Goal: Task Accomplishment & Management: Use online tool/utility

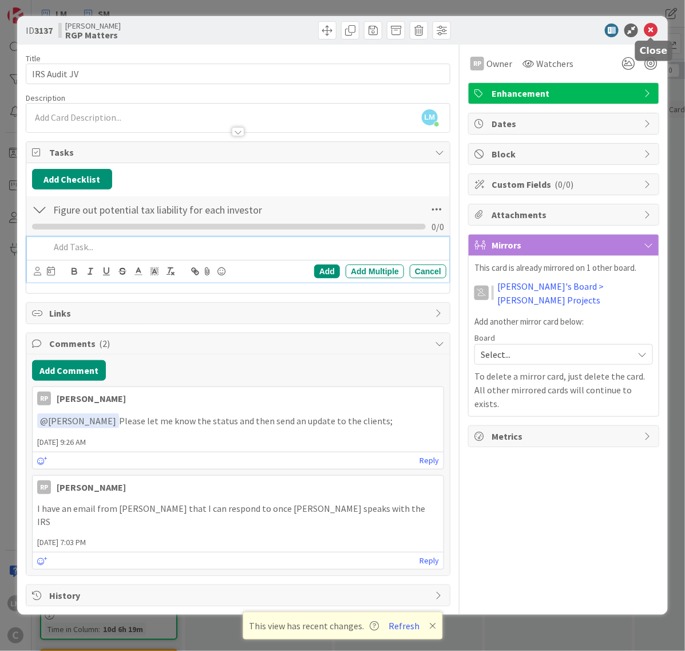
click at [650, 27] on icon at bounding box center [651, 30] width 14 height 14
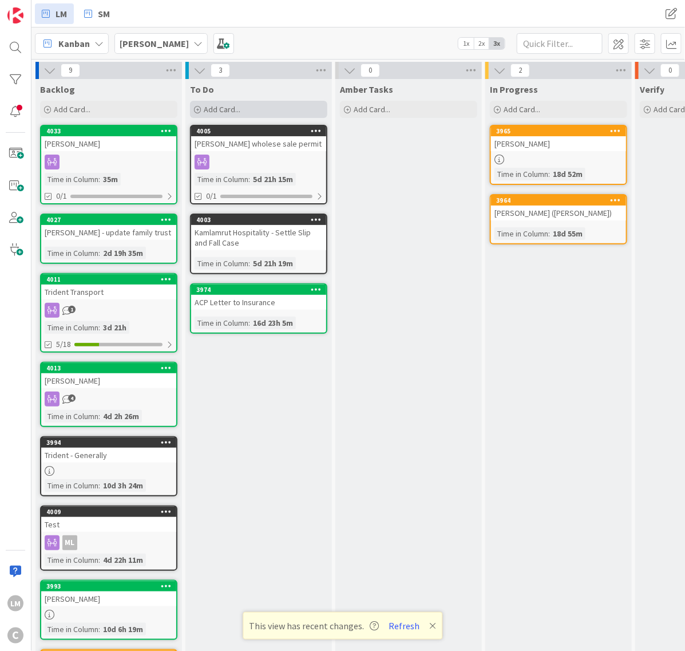
click at [209, 104] on span "Add Card..." at bounding box center [222, 109] width 37 height 10
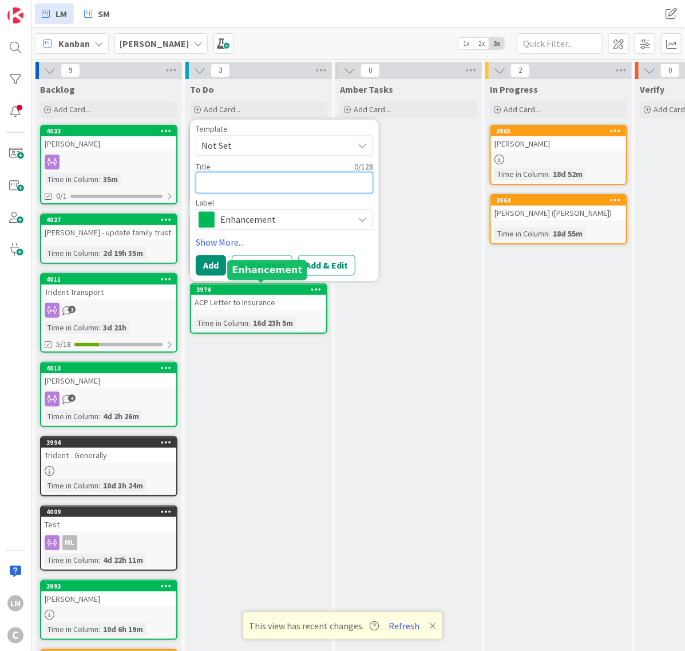
type textarea "H"
type textarea "x"
type textarea "Ha"
type textarea "x"
type textarea "Har"
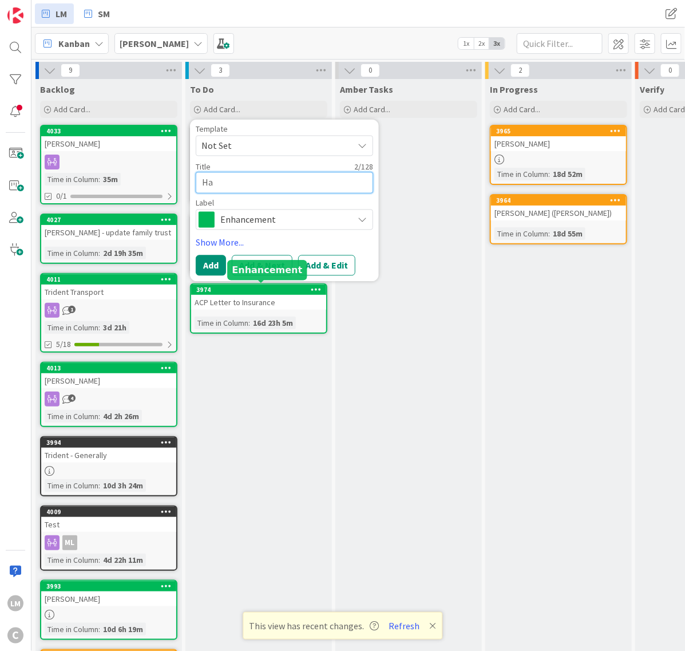
type textarea "x"
type textarea "Harl"
type textarea "x"
type textarea "[PERSON_NAME]"
type textarea "x"
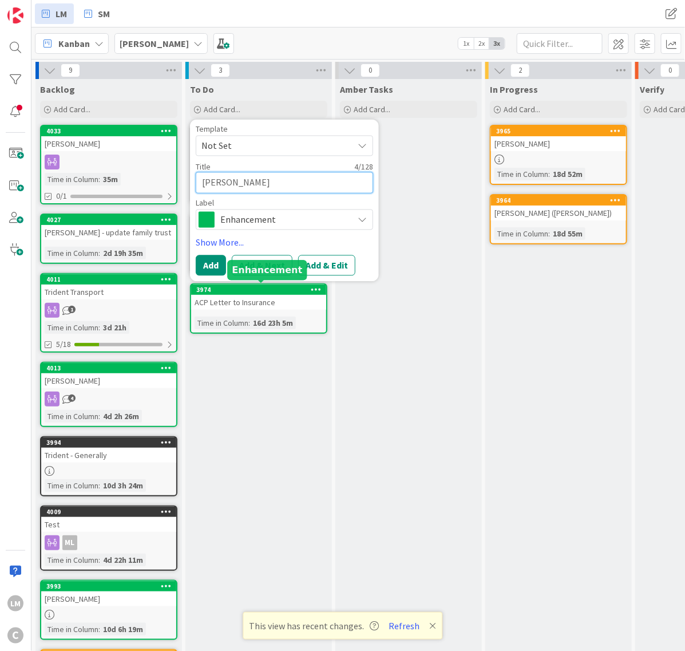
type textarea "[PERSON_NAME]"
type textarea "x"
type textarea "[PERSON_NAME]"
type textarea "x"
type textarea "[PERSON_NAME]"
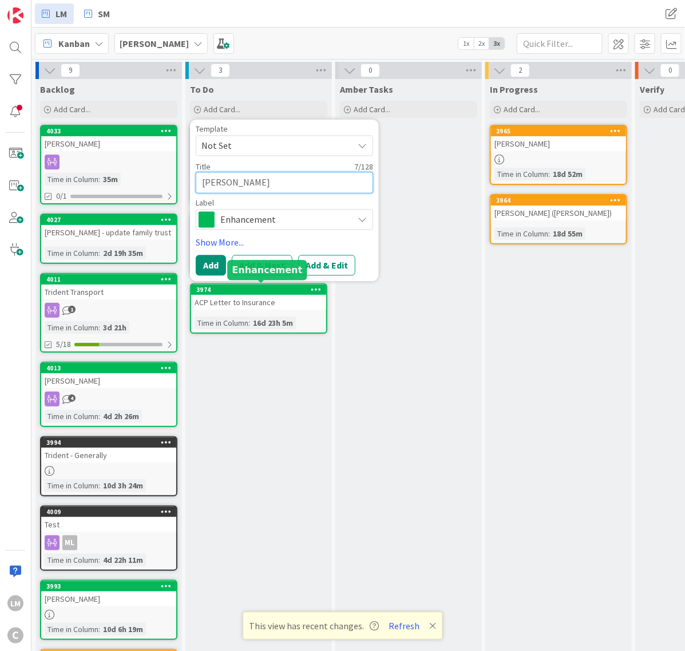
type textarea "x"
type textarea "[PERSON_NAME]"
type textarea "x"
type textarea "[PERSON_NAME]"
type textarea "x"
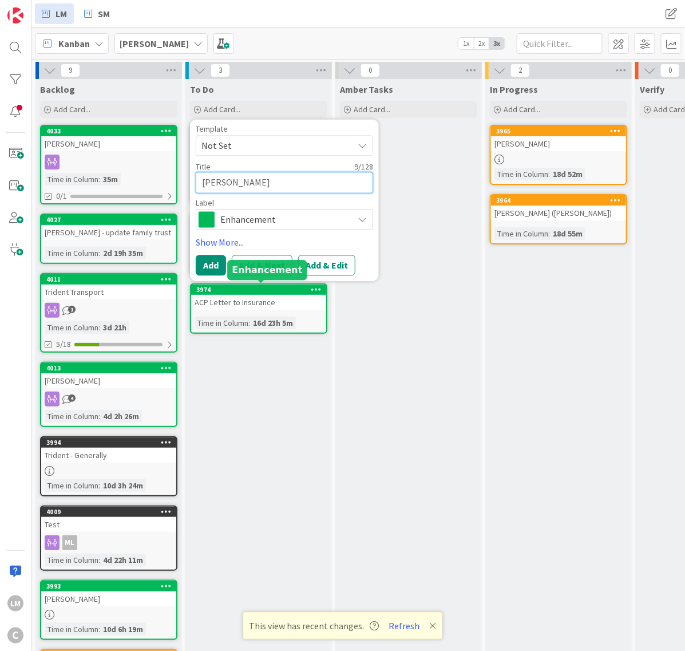
type textarea "[PERSON_NAME]"
type textarea "x"
type textarea "[PERSON_NAME]"
type textarea "x"
type textarea "[PERSON_NAME] -"
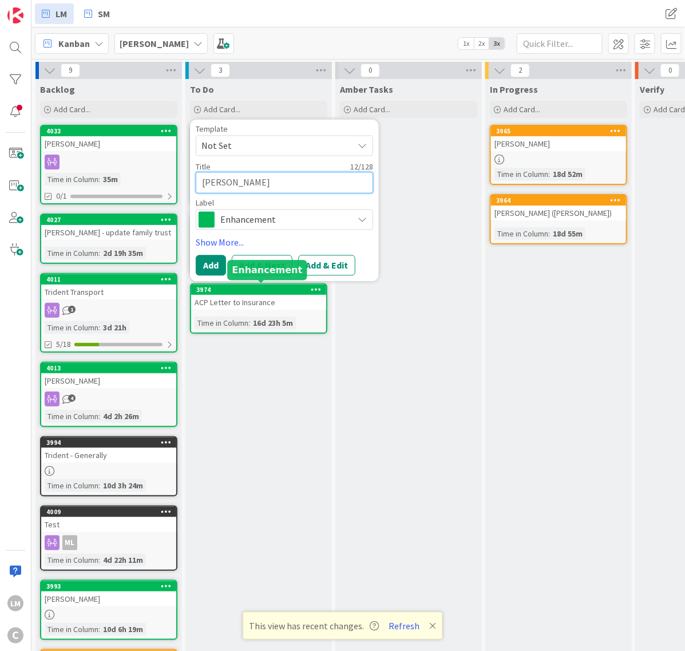
type textarea "x"
type textarea "[PERSON_NAME] -"
type textarea "x"
type textarea "[PERSON_NAME] - E"
type textarea "x"
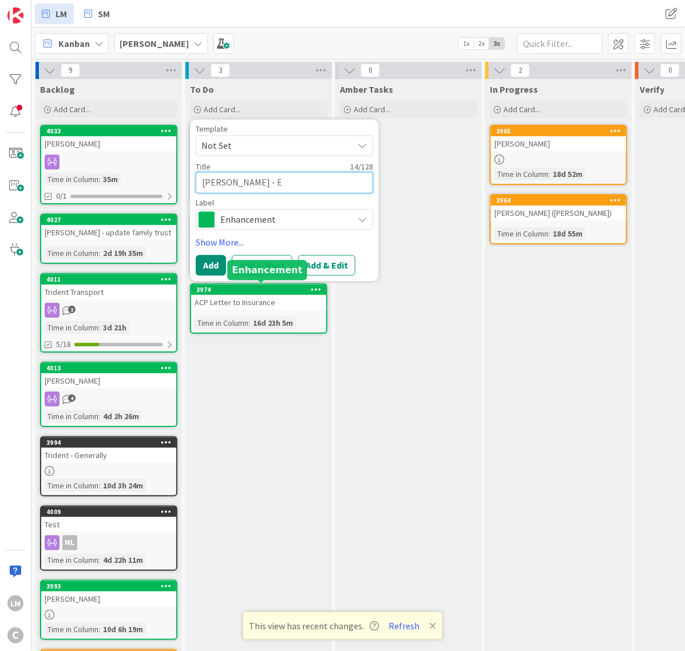
type textarea "[PERSON_NAME] - Ea"
type textarea "x"
type textarea "[PERSON_NAME] - Eas"
type textarea "x"
type textarea "[PERSON_NAME] - Ea"
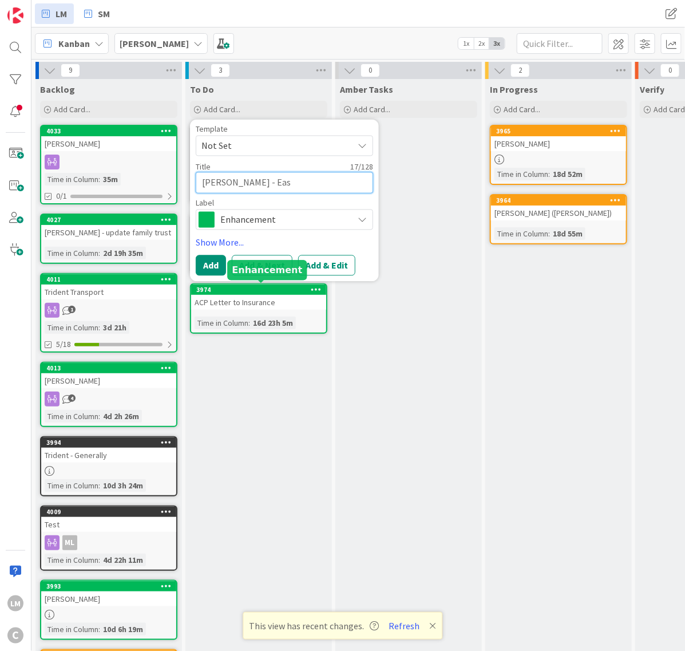
type textarea "x"
type textarea "[PERSON_NAME] - Es"
type textarea "x"
type textarea "[PERSON_NAME] - Est"
type textarea "x"
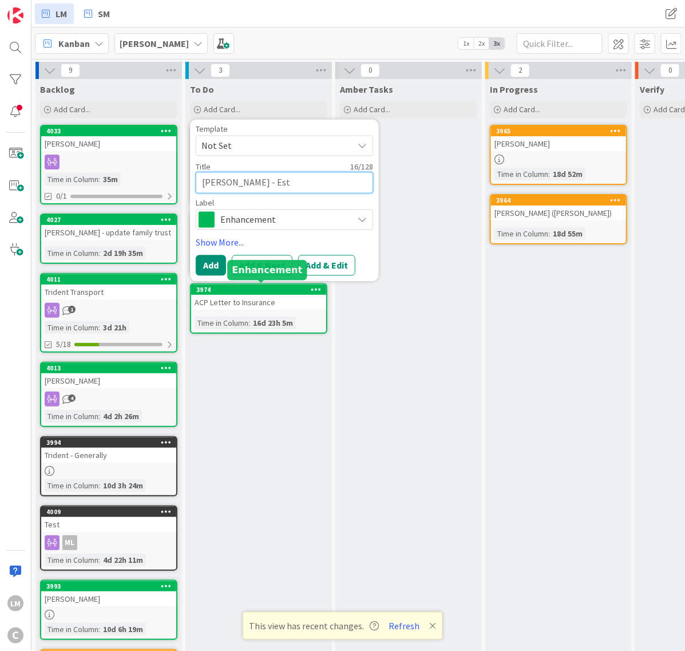
type textarea "[PERSON_NAME] - Esta"
type textarea "x"
type textarea "[PERSON_NAME] - Estat"
type textarea "x"
type textarea "[PERSON_NAME] - Estate"
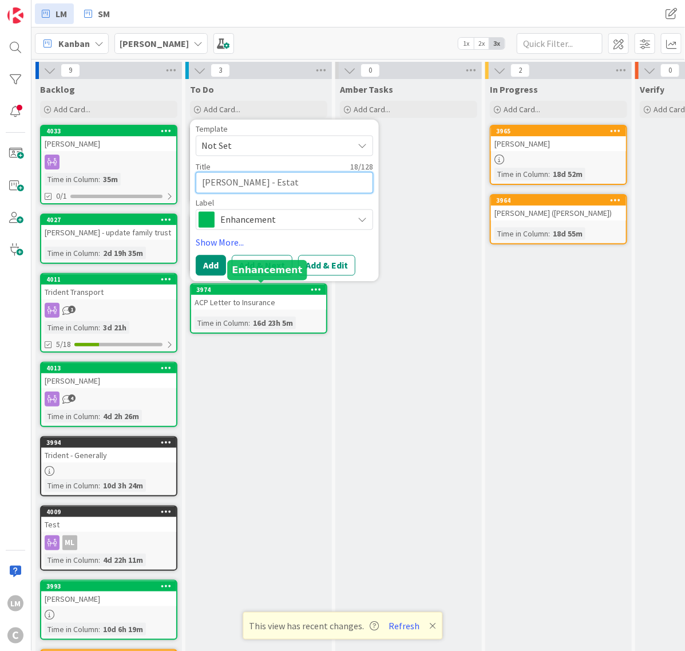
type textarea "x"
type textarea "[PERSON_NAME] - Estate"
type textarea "x"
type textarea "[PERSON_NAME] - Estate p"
type textarea "x"
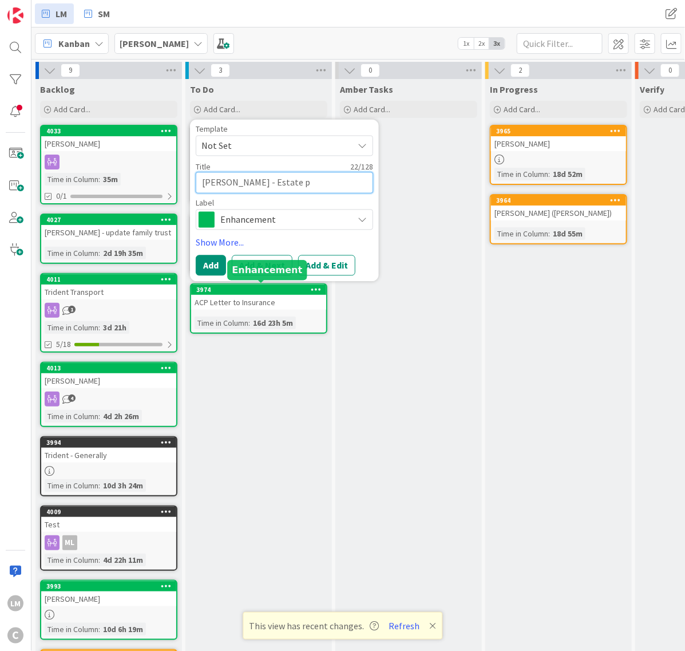
type textarea "[PERSON_NAME] - Estate"
type textarea "x"
type textarea "[PERSON_NAME] - Estate P"
type textarea "x"
type textarea "[PERSON_NAME] - Estate [GEOGRAPHIC_DATA]"
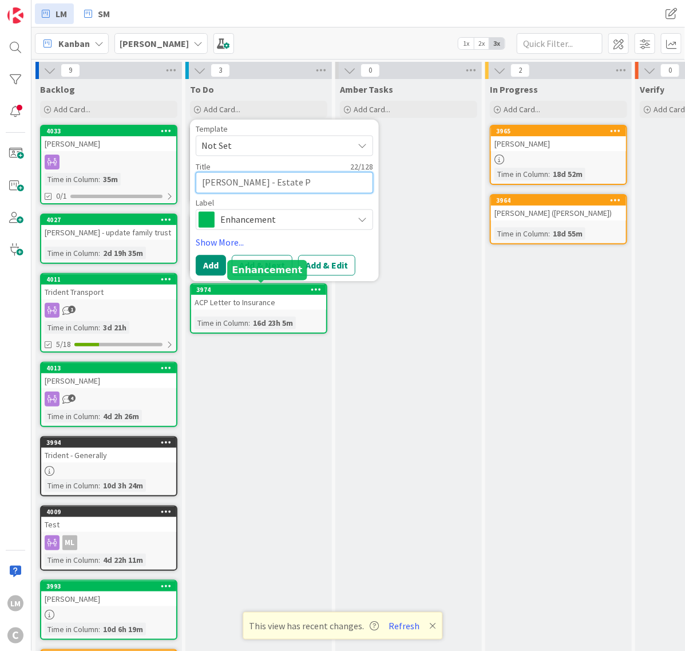
type textarea "x"
type textarea "[PERSON_NAME] - Estate Pal"
type textarea "x"
type textarea "[PERSON_NAME] - Estate [GEOGRAPHIC_DATA]"
type textarea "x"
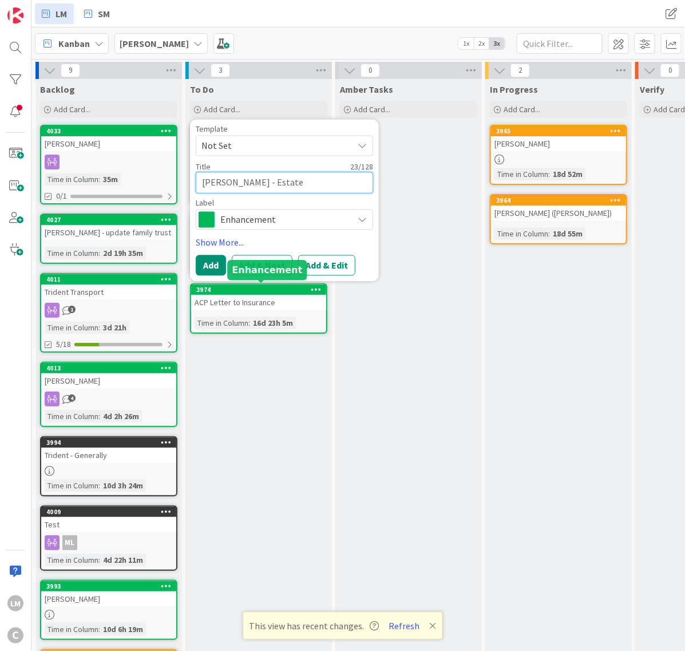
type textarea "[PERSON_NAME] - Estate P"
type textarea "x"
type textarea "[PERSON_NAME] - Estate Pl"
type textarea "x"
type textarea "[PERSON_NAME] - Estate Pla"
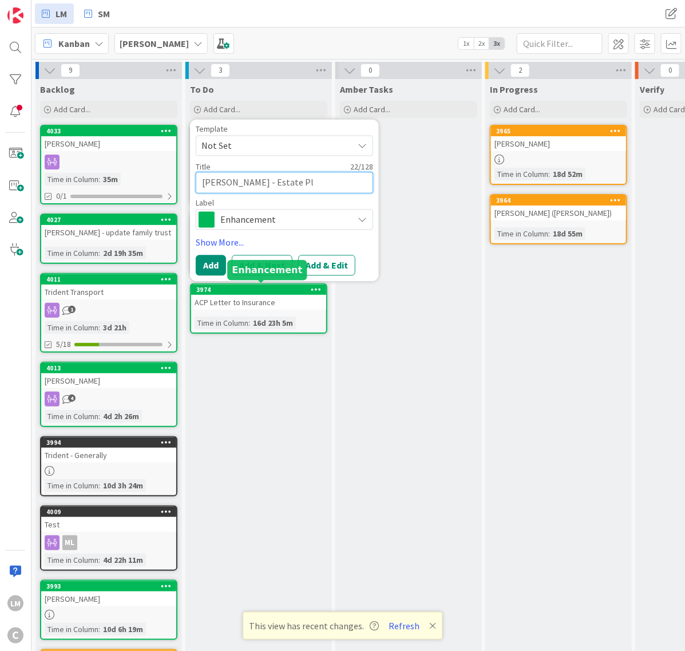
type textarea "x"
type textarea "[PERSON_NAME] - Estate Plan"
type textarea "x"
type textarea "[PERSON_NAME] - Estate Plann"
type textarea "x"
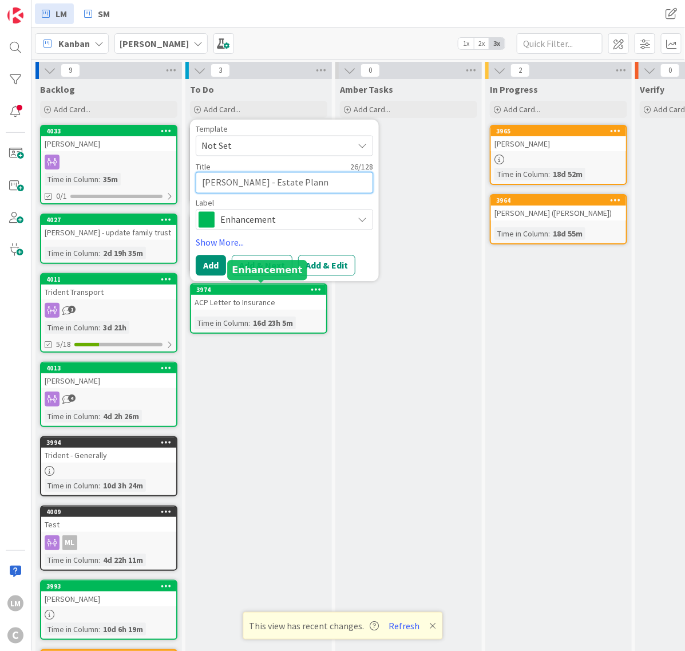
type textarea "[PERSON_NAME] - Estate Planni"
type textarea "x"
type textarea "[PERSON_NAME] - Estate Plannin"
type textarea "x"
type textarea "[PERSON_NAME] - Estate Planning"
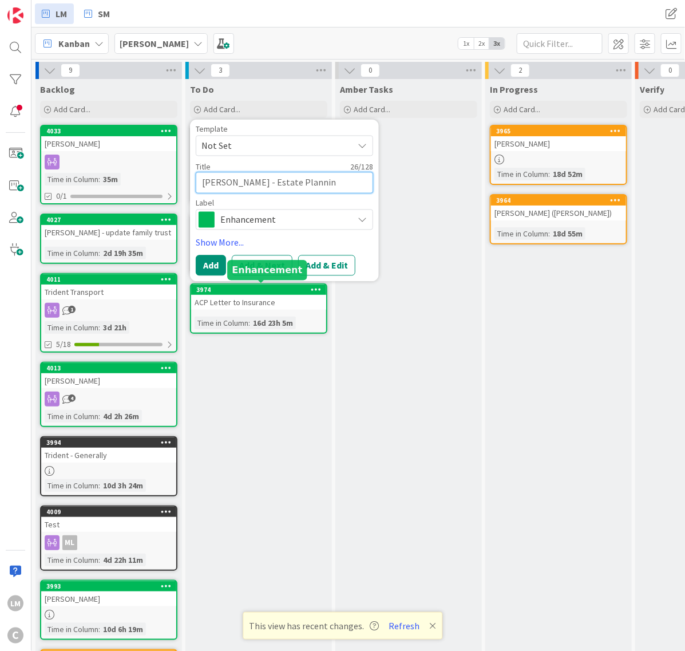
type textarea "x"
type textarea "[PERSON_NAME] - Estate Planning"
type textarea "x"
type textarea "[PERSON_NAME] - Estate Planning f"
type textarea "x"
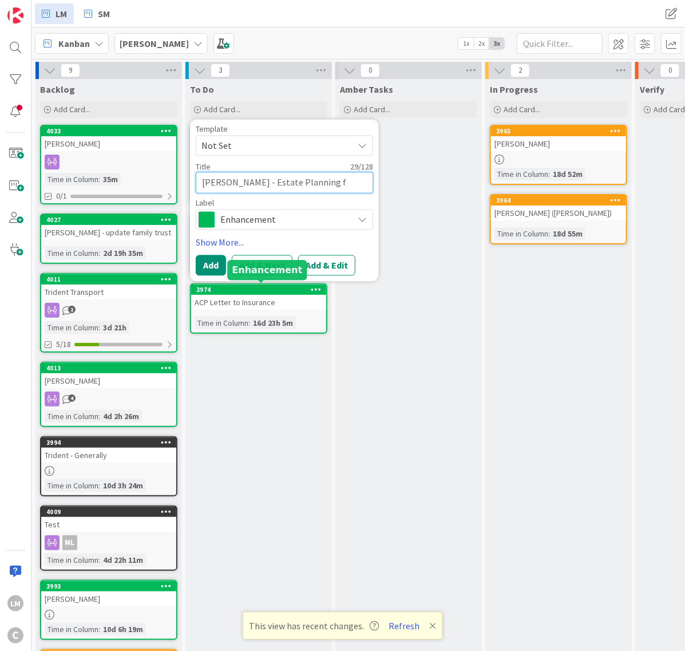
type textarea "[PERSON_NAME] - Estate Planning fo"
type textarea "x"
type textarea "[PERSON_NAME] - Estate Planning for"
type textarea "x"
type textarea "[PERSON_NAME] - Estate Planning for"
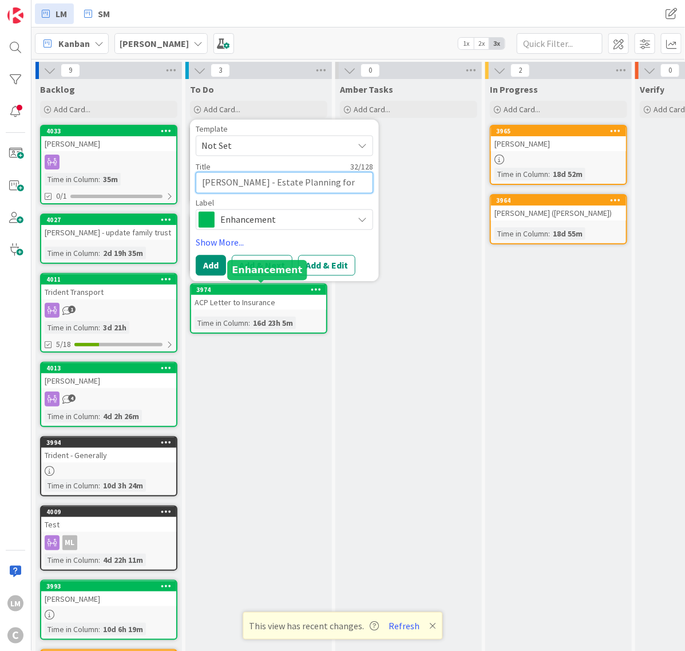
type textarea "x"
type textarea "[PERSON_NAME] - Estate Planning for a"
type textarea "x"
type textarea "[PERSON_NAME] - Estate Planning for al"
type textarea "x"
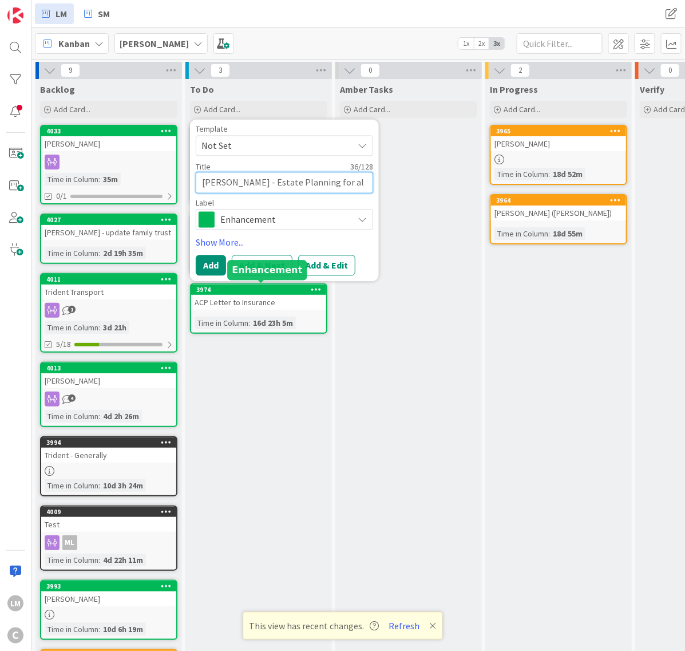
type textarea "[PERSON_NAME] - Estate Planning for all"
type textarea "x"
type textarea "[PERSON_NAME] - Estate Planning for alls"
type textarea "x"
type textarea "[PERSON_NAME] - Estate Planning for allst"
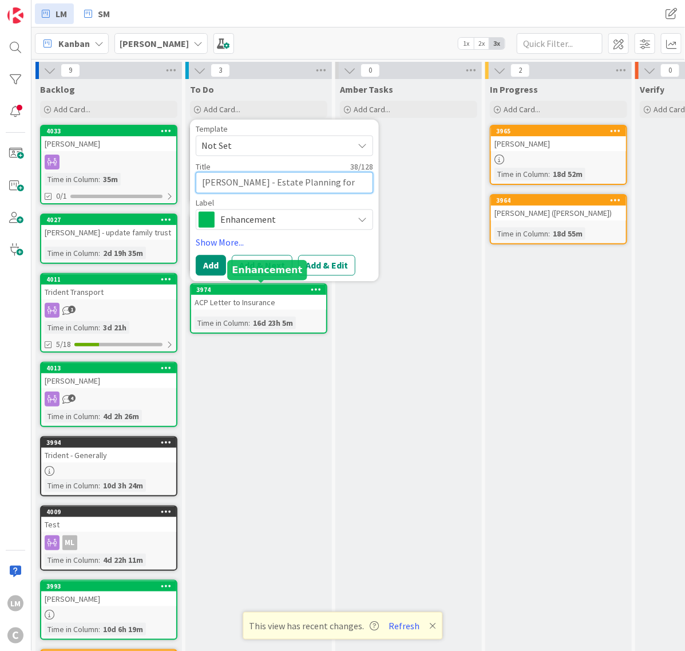
type textarea "x"
type textarea "[PERSON_NAME] - Estate Planning for allsta"
type textarea "x"
type textarea "[PERSON_NAME] - Estate Planning for allstat"
type textarea "x"
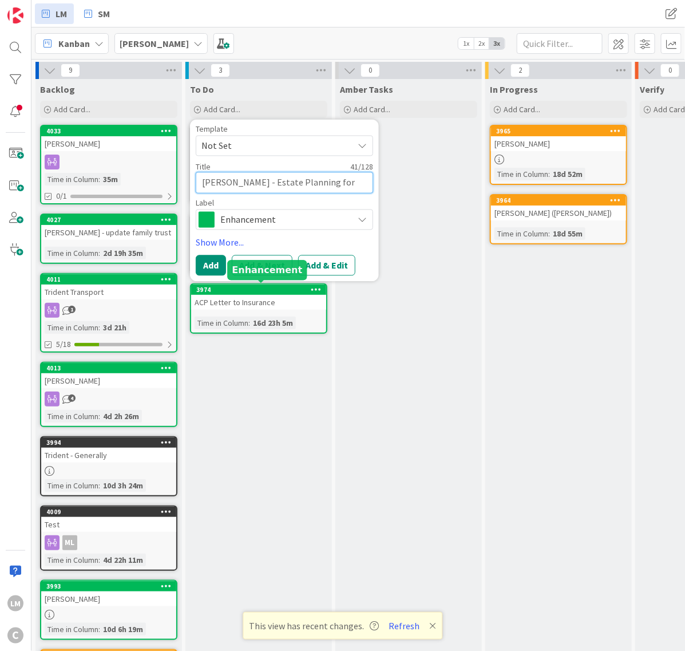
type textarea "[PERSON_NAME] - Estate Planning for allstate"
type textarea "x"
type textarea "[PERSON_NAME] - Estate Planning for allstate"
type textarea "x"
type textarea "[PERSON_NAME] - Estate Planning for allstate a"
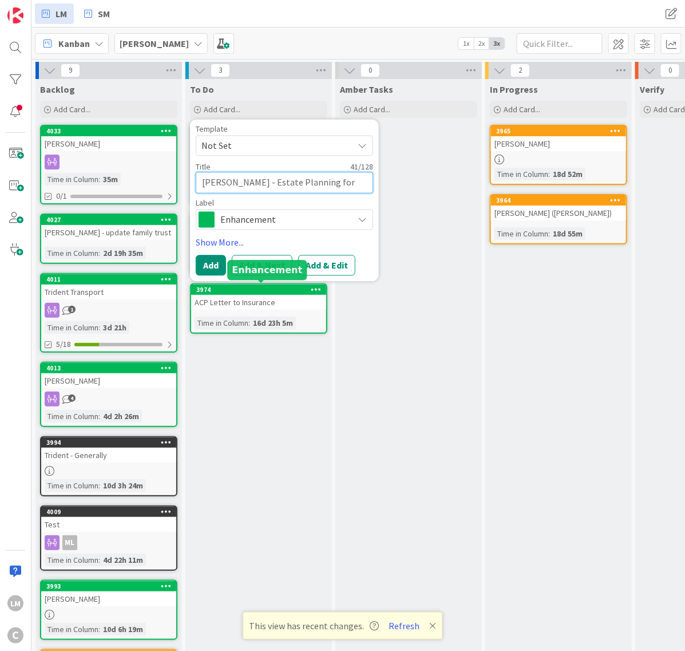
type textarea "x"
type textarea "[PERSON_NAME] - Estate Planning for allstate ag"
type textarea "x"
type textarea "[PERSON_NAME] - Estate Planning for allstate age"
type textarea "x"
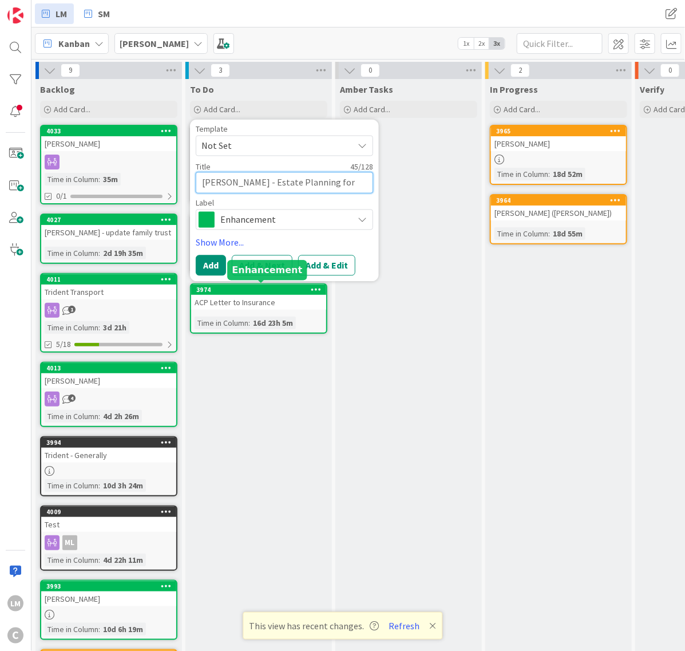
type textarea "[PERSON_NAME] - Estate Planning for allstate agen"
type textarea "x"
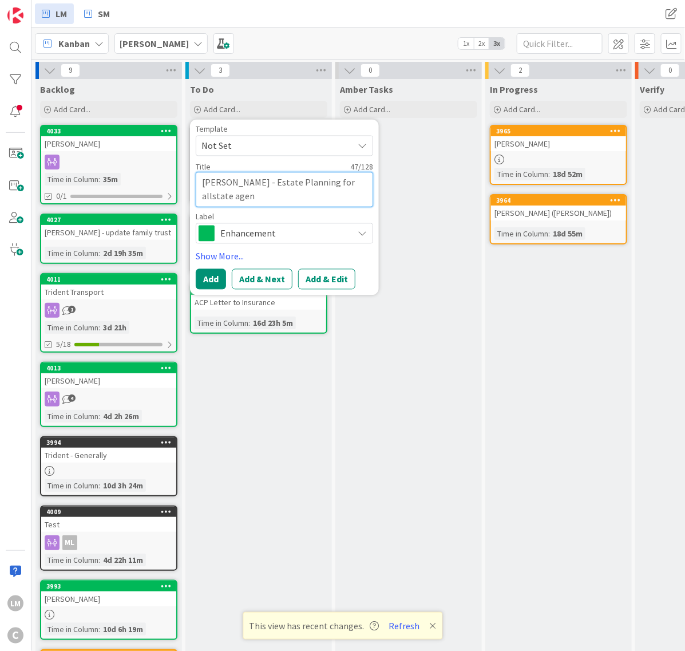
type textarea "[PERSON_NAME] - Estate Planning for allstate agenc"
type textarea "x"
type textarea "[PERSON_NAME] - Estate Planning for allstate agency"
type textarea "x"
